Goal: Task Accomplishment & Management: Manage account settings

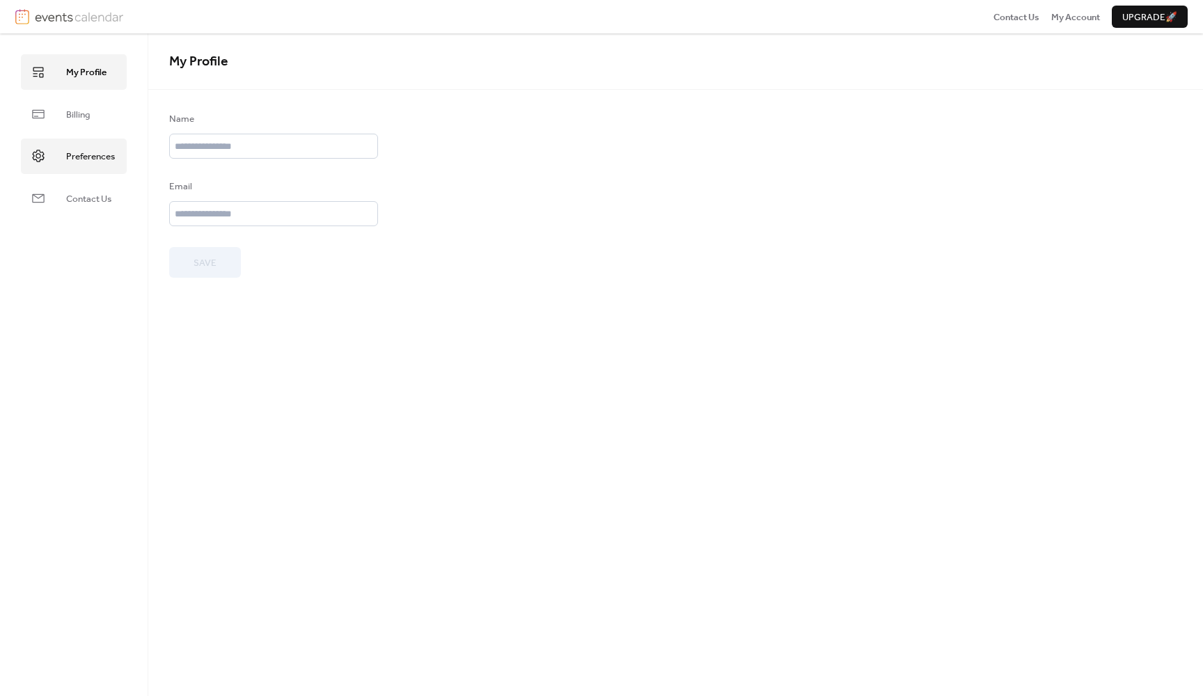
click at [93, 169] on link "Preferences" at bounding box center [74, 156] width 106 height 35
click at [89, 194] on span "Contact Us" at bounding box center [88, 199] width 45 height 14
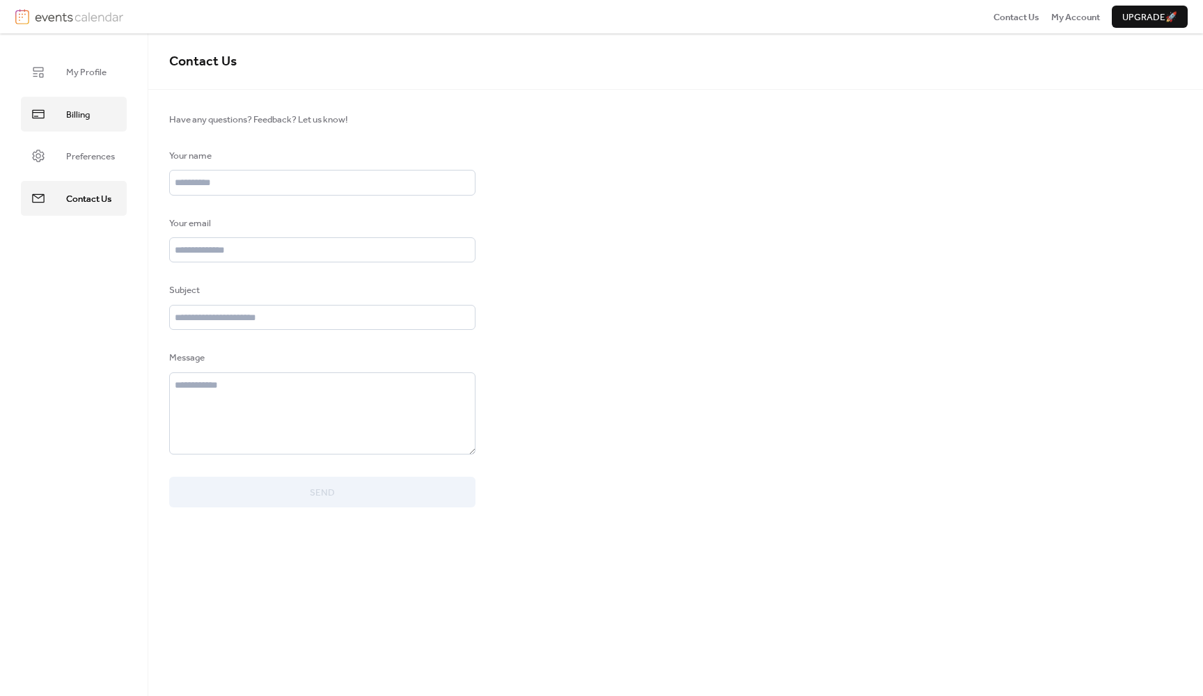
click at [77, 116] on span "Billing" at bounding box center [78, 115] width 24 height 14
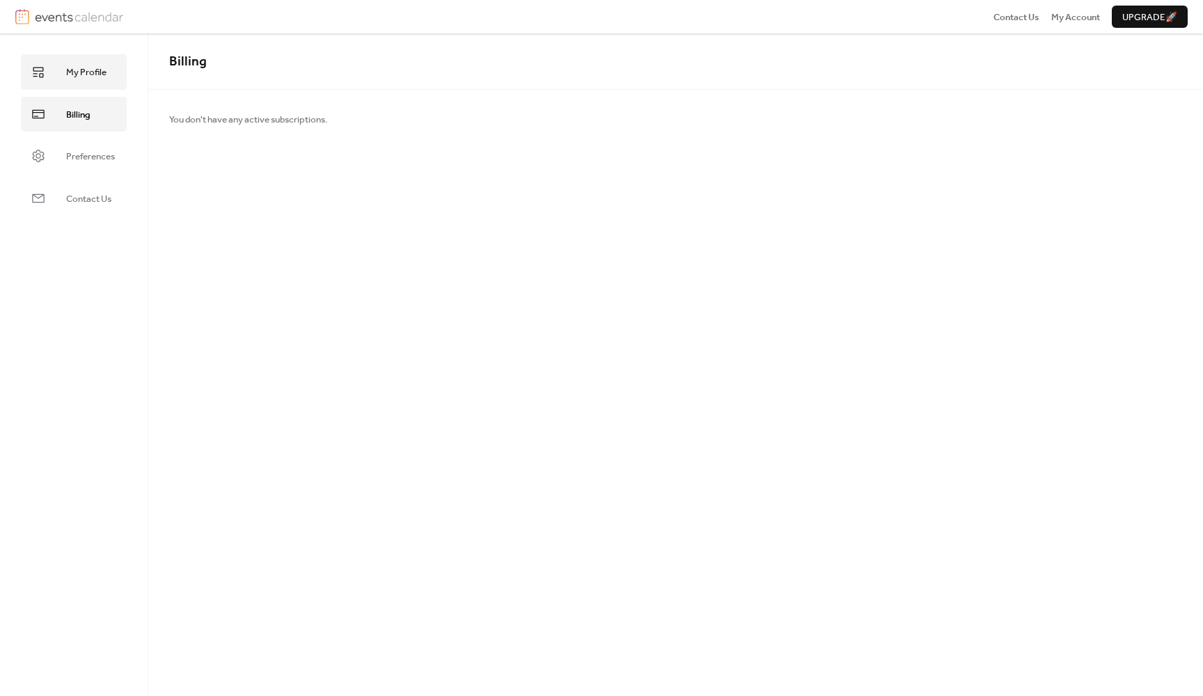
click at [77, 78] on span "My Profile" at bounding box center [86, 72] width 40 height 14
